Goal: Task Accomplishment & Management: Manage account settings

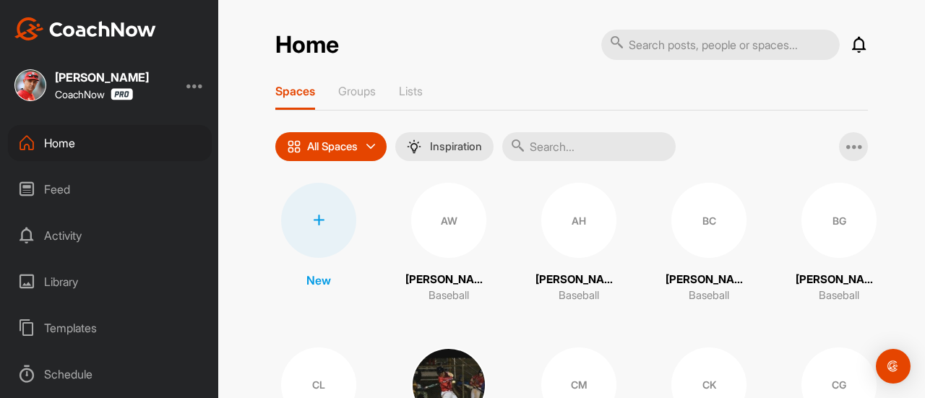
click at [314, 226] on div at bounding box center [318, 220] width 75 height 75
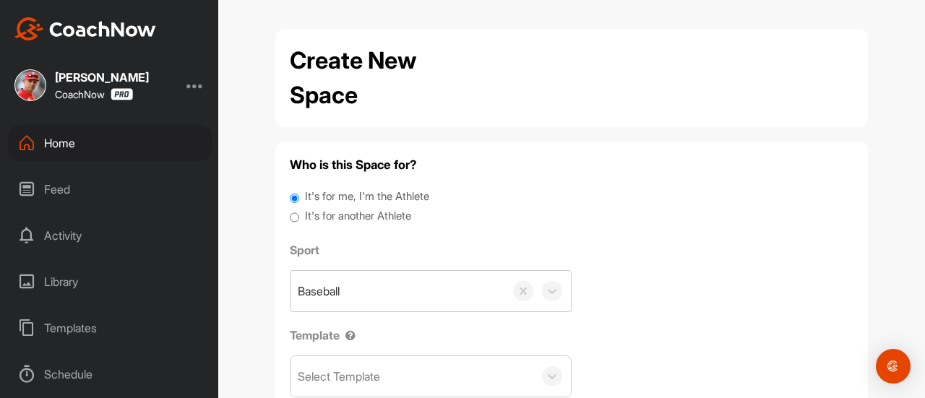
click at [290, 219] on input "It's for another Athlete" at bounding box center [294, 218] width 9 height 20
radio input "true"
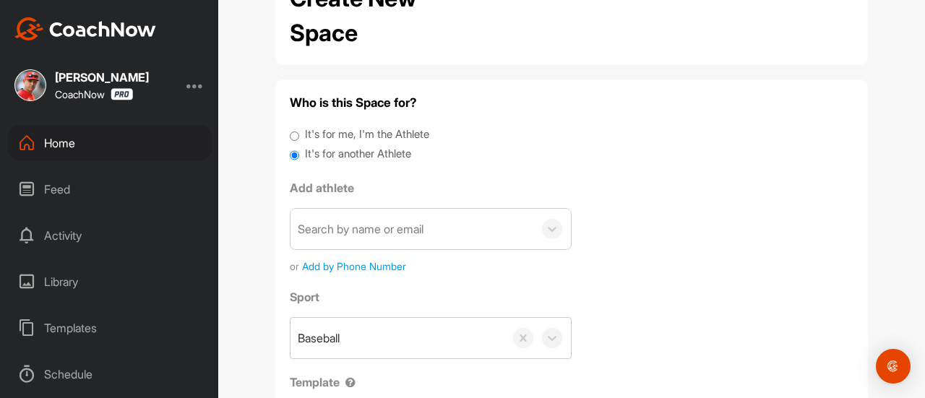
scroll to position [77, 0]
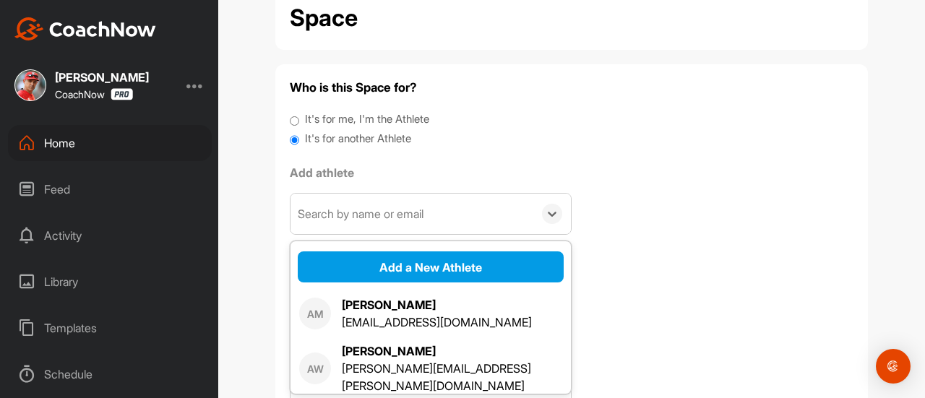
click at [345, 217] on div "Search by name or email" at bounding box center [361, 213] width 126 height 17
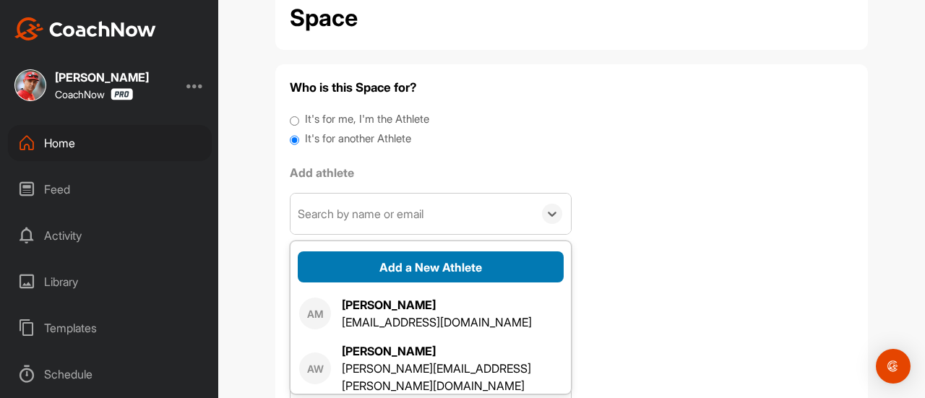
click at [396, 267] on button "Add a New Athlete" at bounding box center [431, 266] width 266 height 31
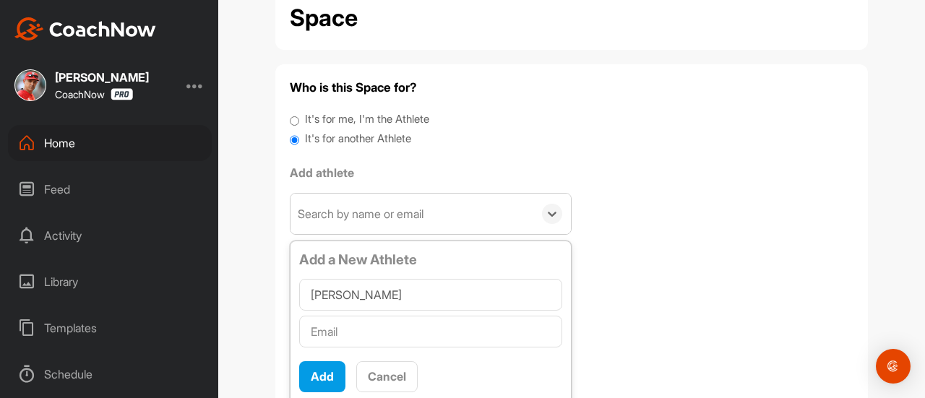
type input "[PERSON_NAME]"
click at [340, 329] on input "text" at bounding box center [430, 332] width 263 height 32
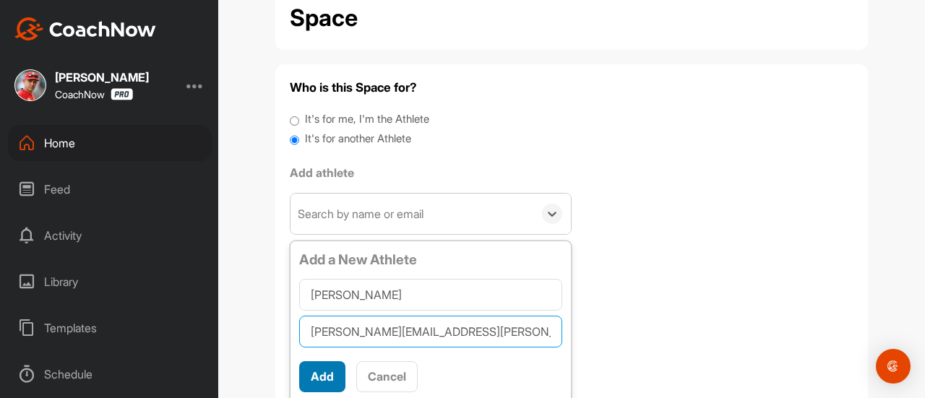
type input "[PERSON_NAME][EMAIL_ADDRESS][PERSON_NAME][DOMAIN_NAME]"
click at [321, 373] on button "Add" at bounding box center [322, 376] width 46 height 31
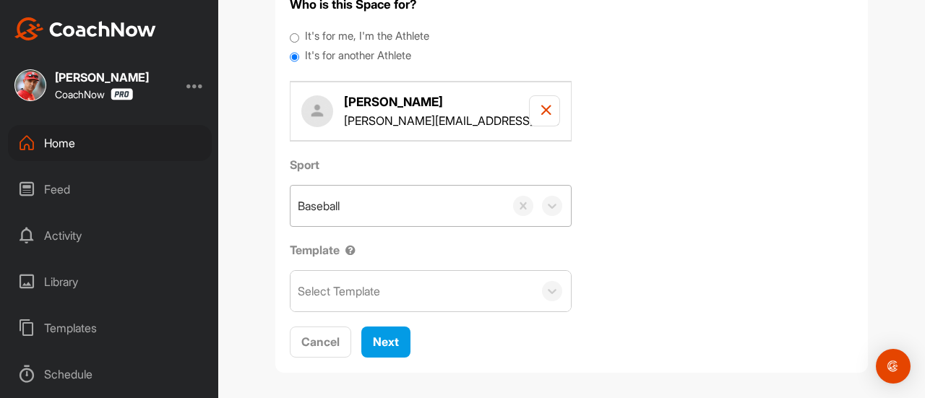
scroll to position [165, 0]
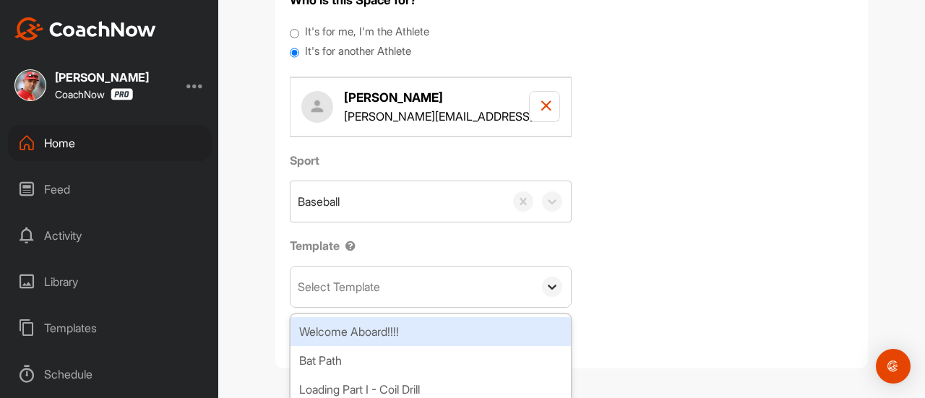
click at [547, 290] on icon at bounding box center [552, 287] width 14 height 14
click at [429, 328] on div "Welcome Aboard!!!!" at bounding box center [430, 331] width 280 height 29
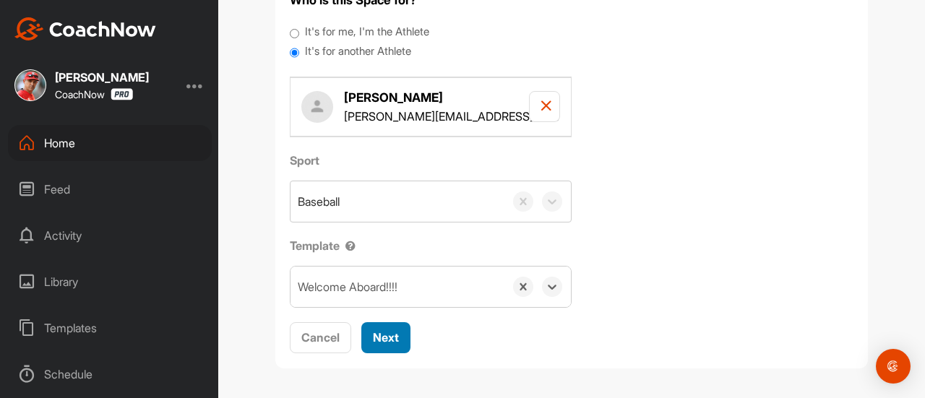
click at [379, 340] on span "Next" at bounding box center [386, 337] width 26 height 14
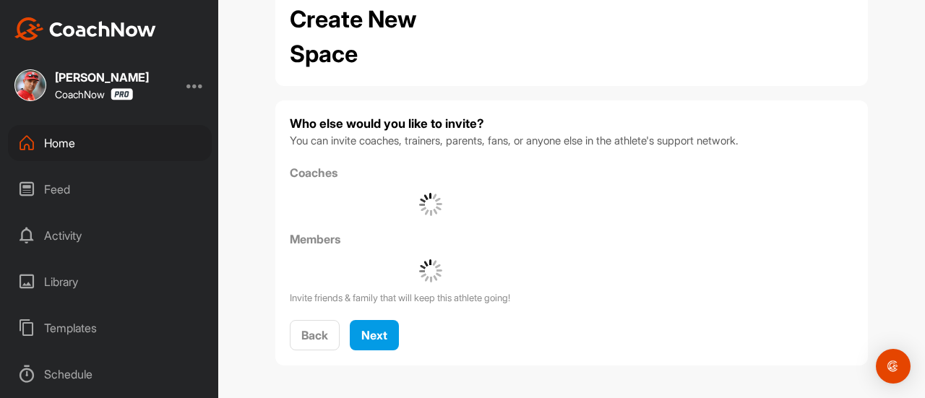
scroll to position [140, 0]
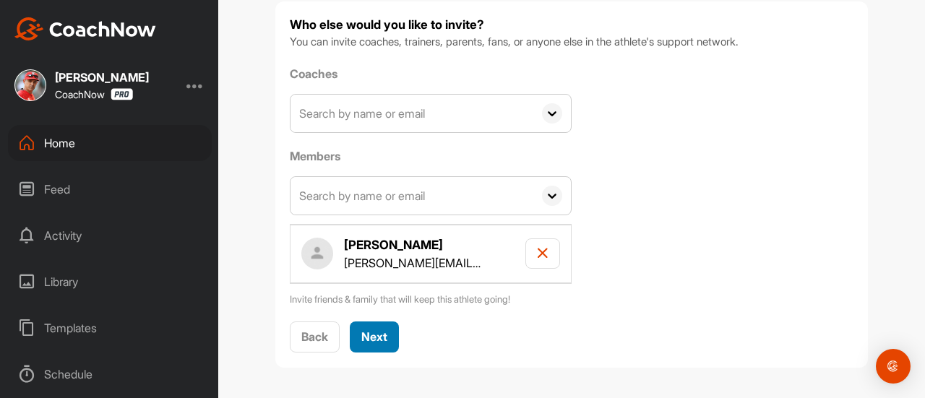
click at [370, 338] on span "Next" at bounding box center [374, 336] width 26 height 14
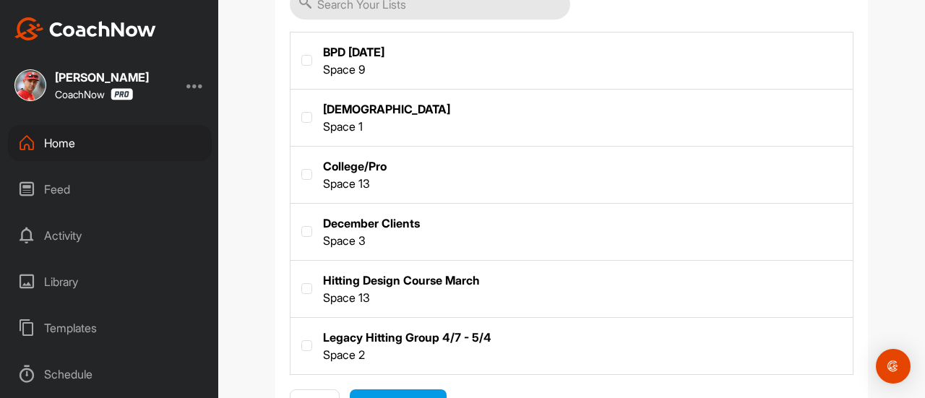
scroll to position [357, 0]
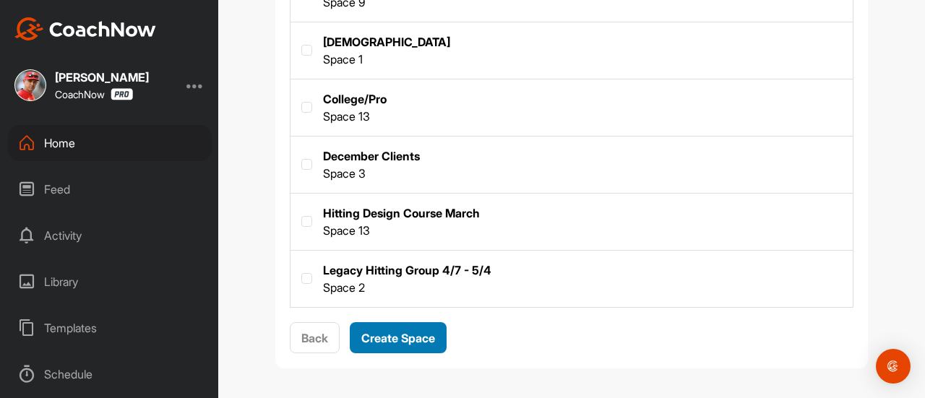
click at [382, 336] on span "Create Space" at bounding box center [398, 338] width 74 height 14
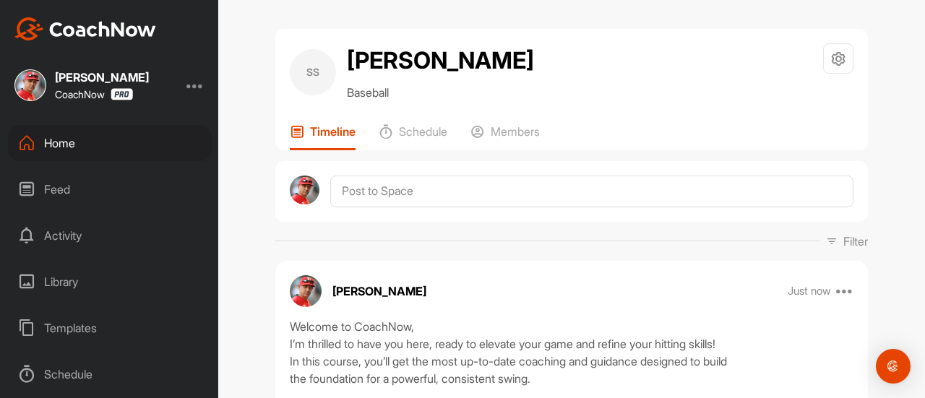
click at [59, 142] on div "Home" at bounding box center [110, 143] width 204 height 36
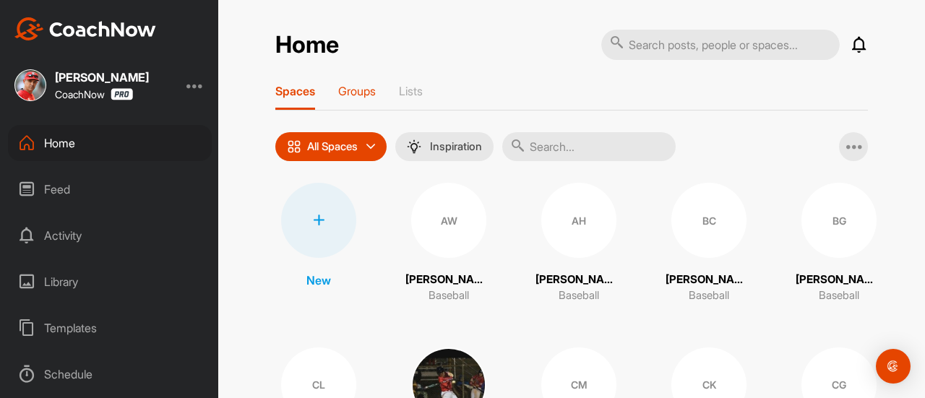
click at [361, 86] on p "Groups" at bounding box center [357, 91] width 38 height 14
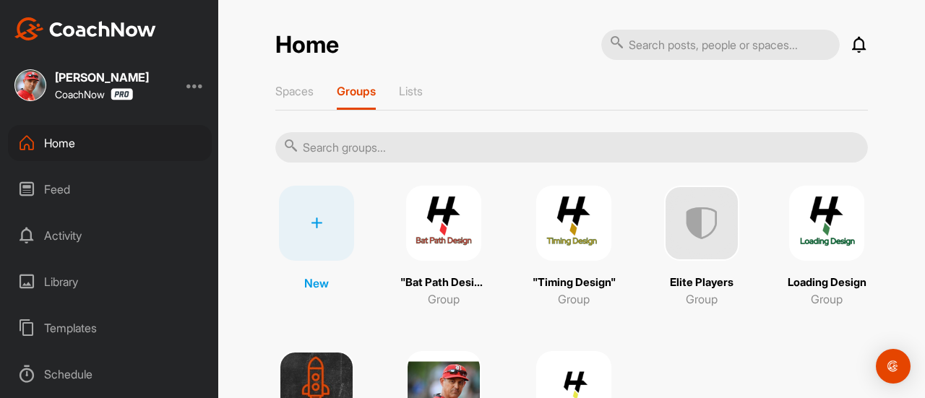
click at [438, 228] on img at bounding box center [443, 223] width 75 height 75
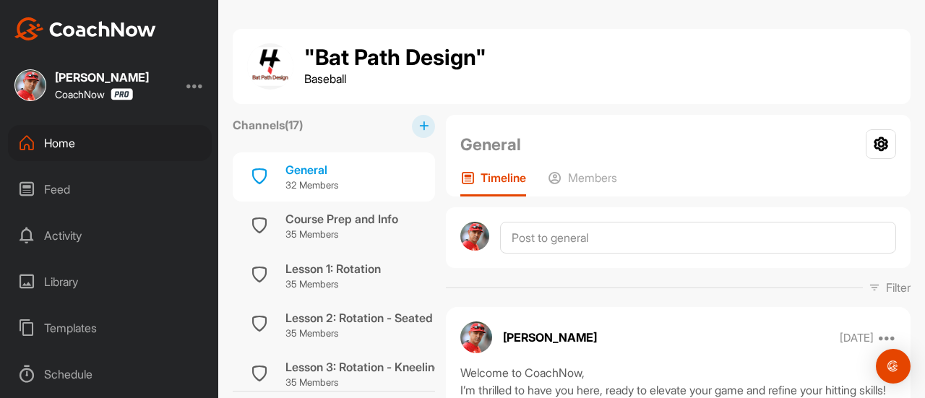
click at [71, 142] on div "Home" at bounding box center [110, 143] width 204 height 36
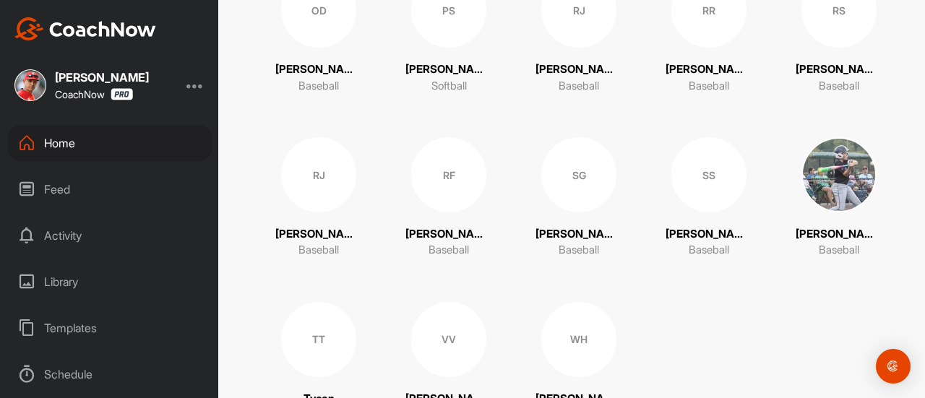
scroll to position [2020, 0]
click at [698, 182] on div "SS" at bounding box center [708, 174] width 75 height 75
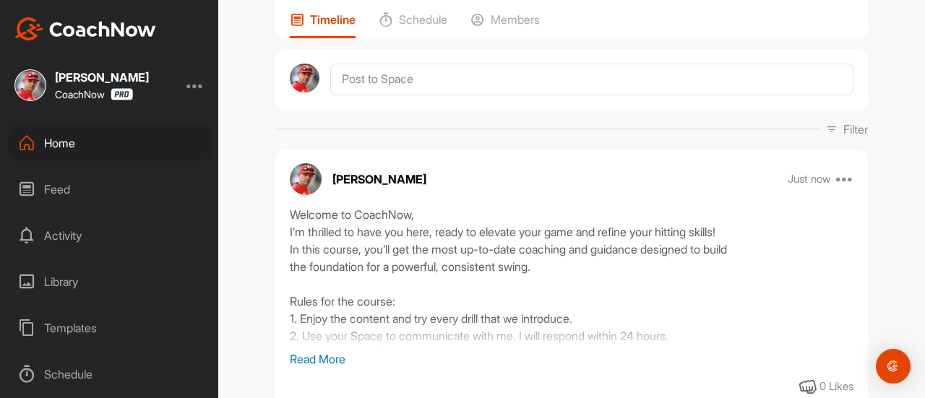
scroll to position [114, 0]
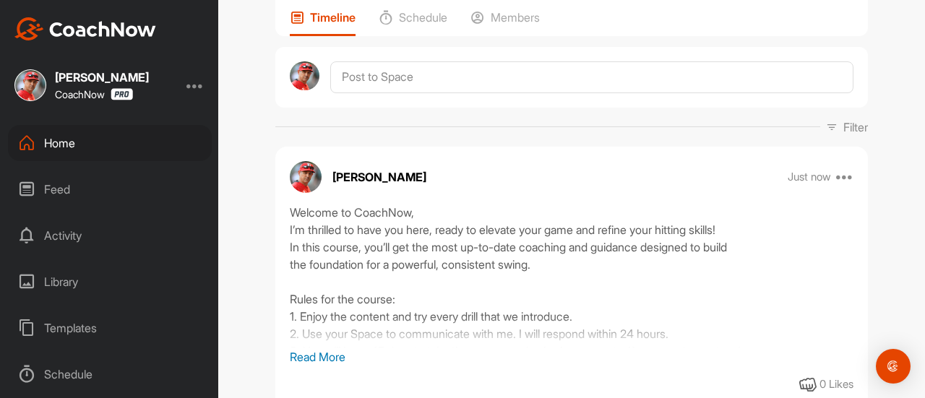
click at [318, 357] on p "Read More" at bounding box center [571, 356] width 563 height 17
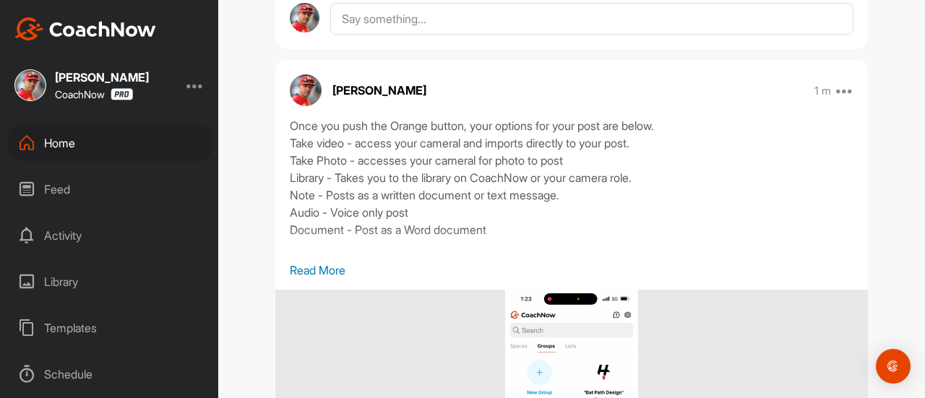
scroll to position [1239, 0]
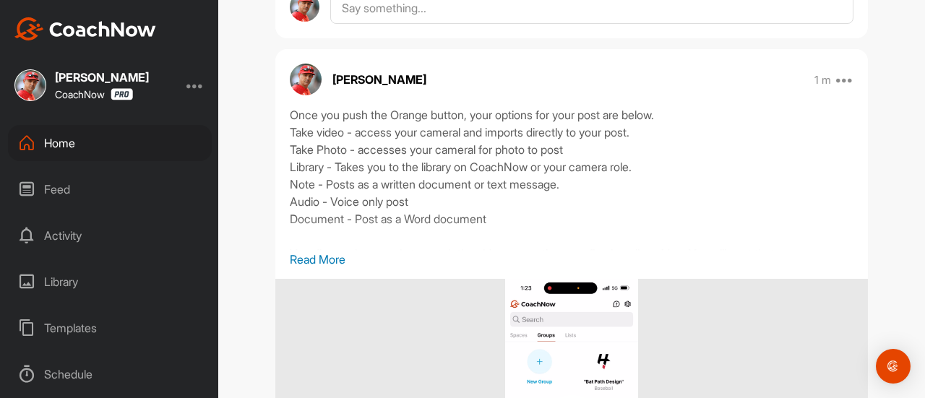
click at [66, 234] on div "Activity" at bounding box center [110, 235] width 204 height 36
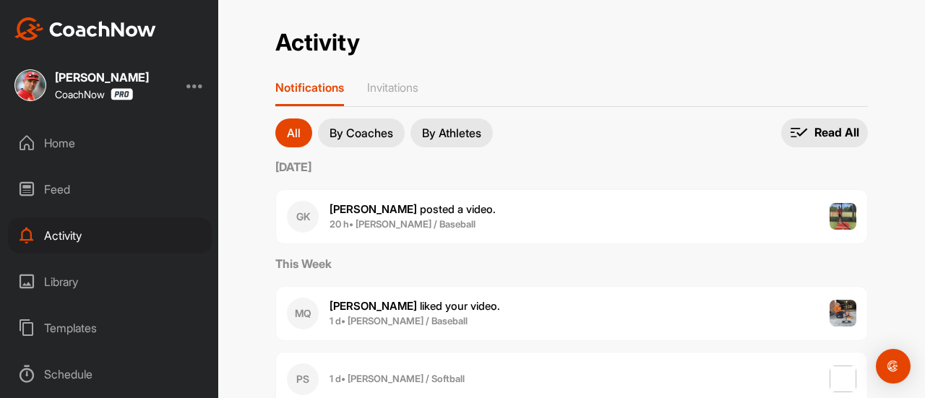
click at [428, 212] on span "[PERSON_NAME] posted a video ." at bounding box center [412, 209] width 166 height 14
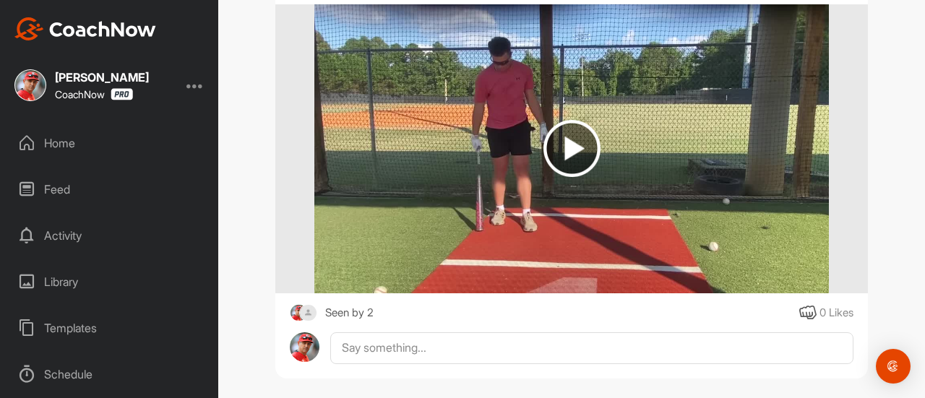
scroll to position [197, 0]
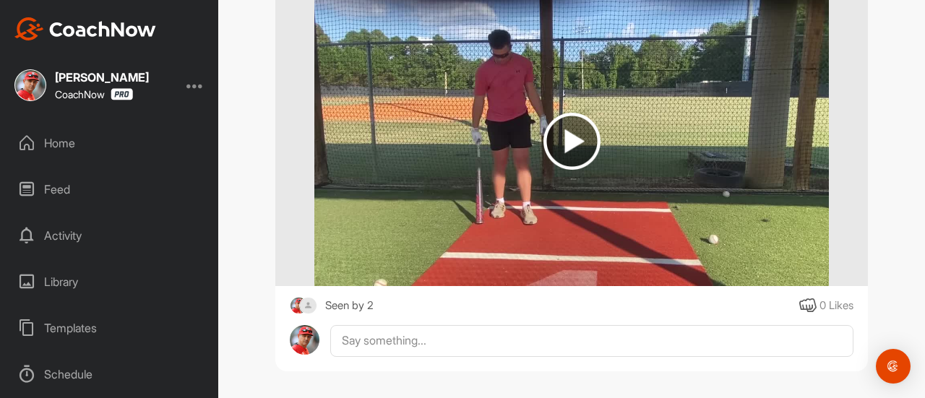
click at [565, 144] on img at bounding box center [571, 141] width 57 height 57
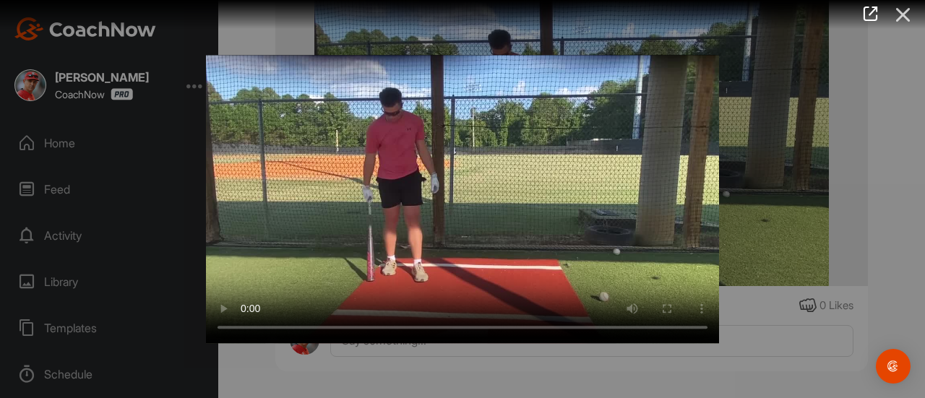
click at [902, 14] on icon at bounding box center [902, 14] width 33 height 27
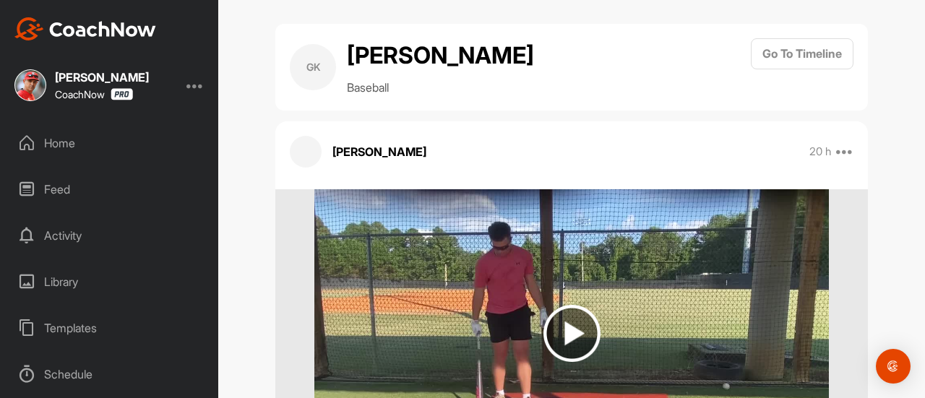
scroll to position [0, 0]
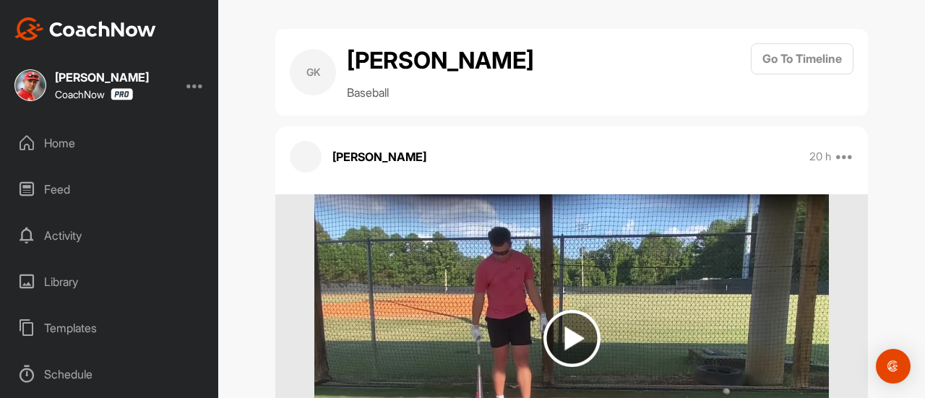
click at [70, 144] on div "Home" at bounding box center [110, 143] width 204 height 36
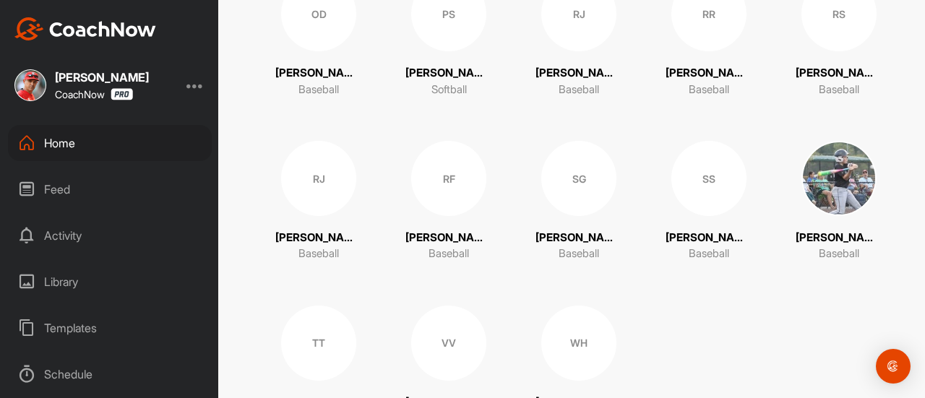
scroll to position [2020, 0]
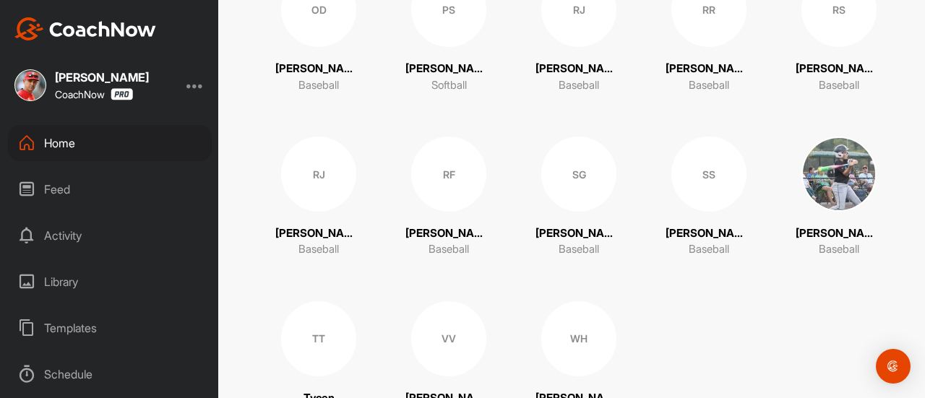
click at [714, 192] on div "SS" at bounding box center [708, 174] width 75 height 75
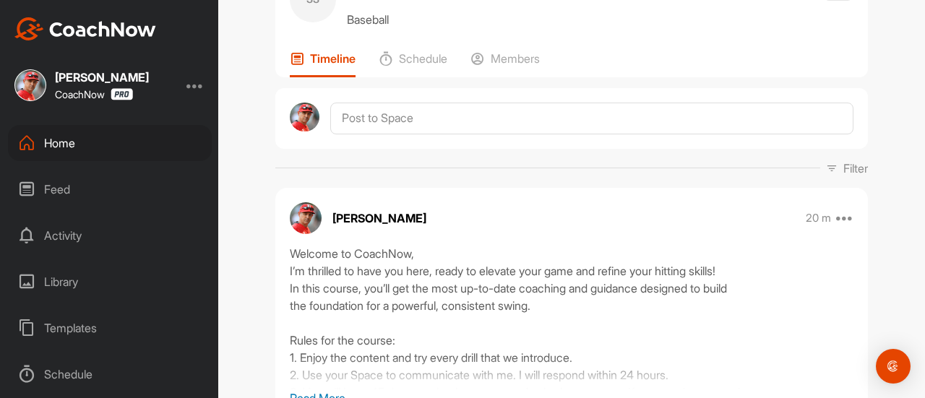
scroll to position [74, 0]
click at [563, 217] on div "[PERSON_NAME] 20 m Move to ... Copy to ... Edit Edit Tags Pin to top Delete" at bounding box center [571, 218] width 592 height 32
click at [840, 220] on icon at bounding box center [844, 217] width 17 height 17
click at [844, 217] on icon at bounding box center [844, 217] width 17 height 17
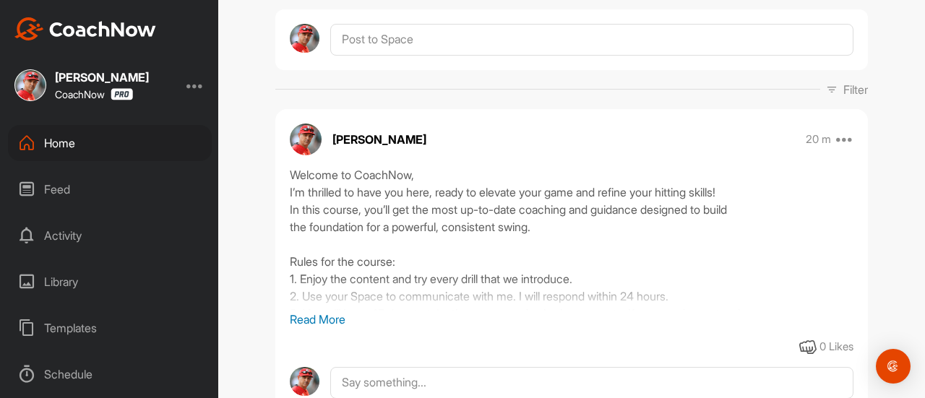
click at [311, 317] on p "Read More" at bounding box center [571, 319] width 563 height 17
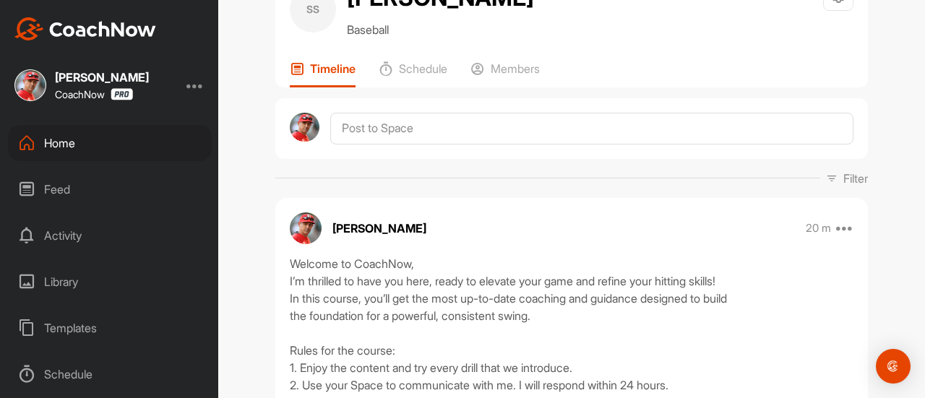
scroll to position [0, 0]
